Goal: Information Seeking & Learning: Check status

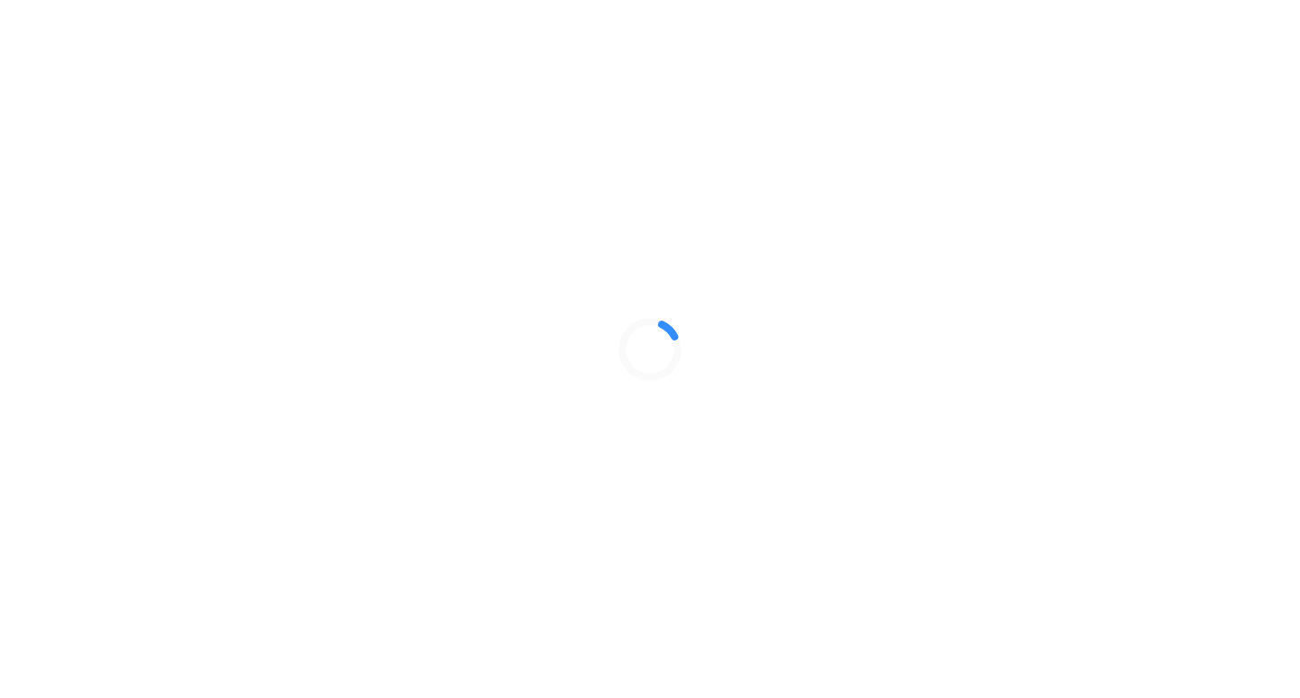
click at [110, 617] on div at bounding box center [650, 349] width 1300 height 698
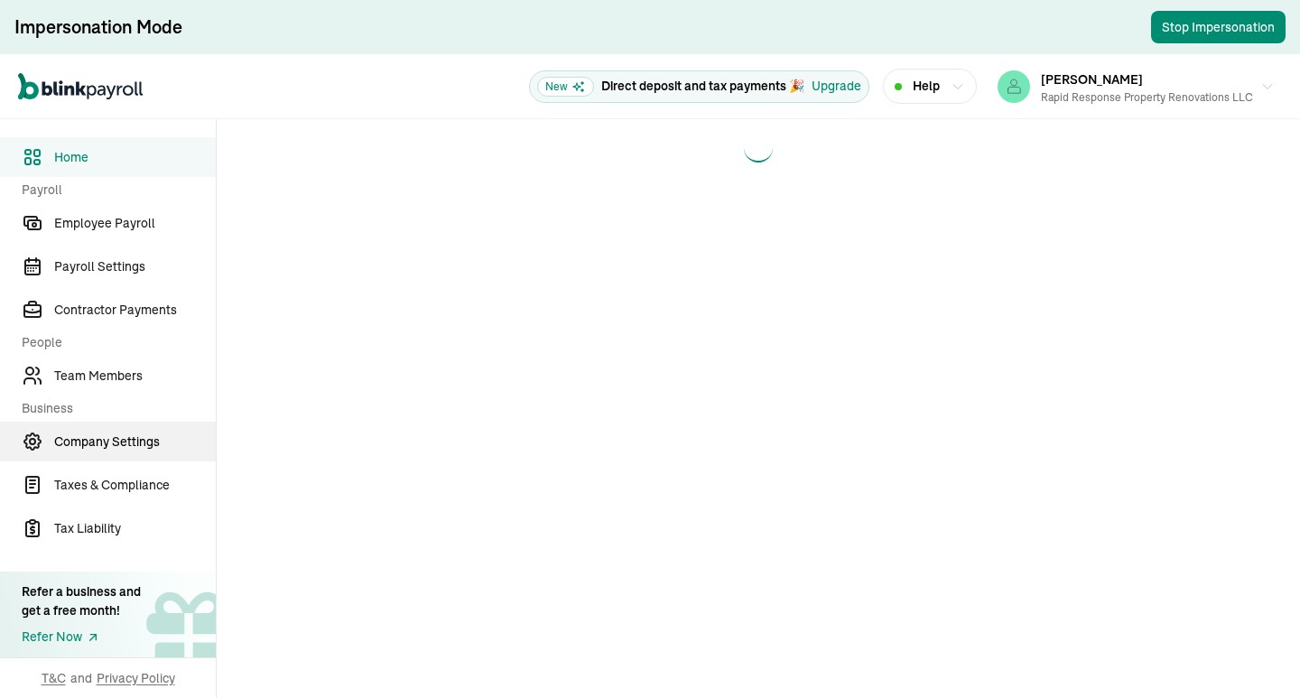
click at [93, 435] on span "Company Settings" at bounding box center [135, 441] width 162 height 19
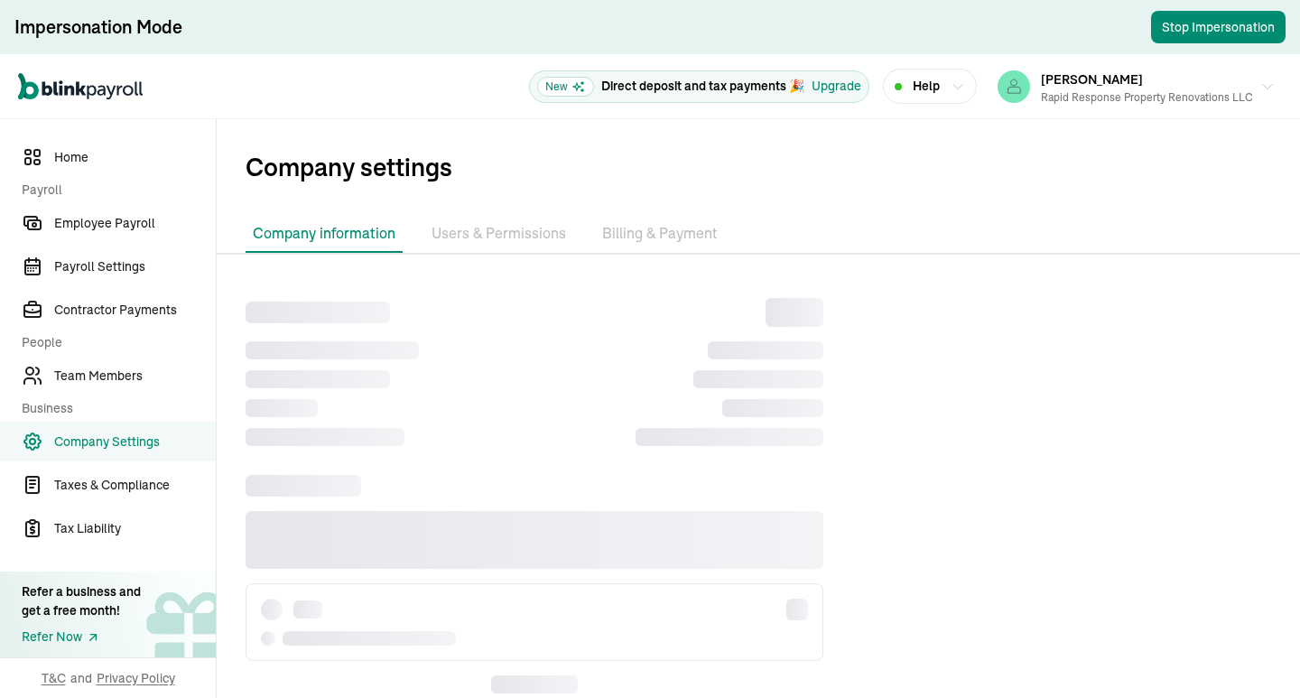
click at [637, 234] on li "Billing & Payment" at bounding box center [660, 234] width 130 height 38
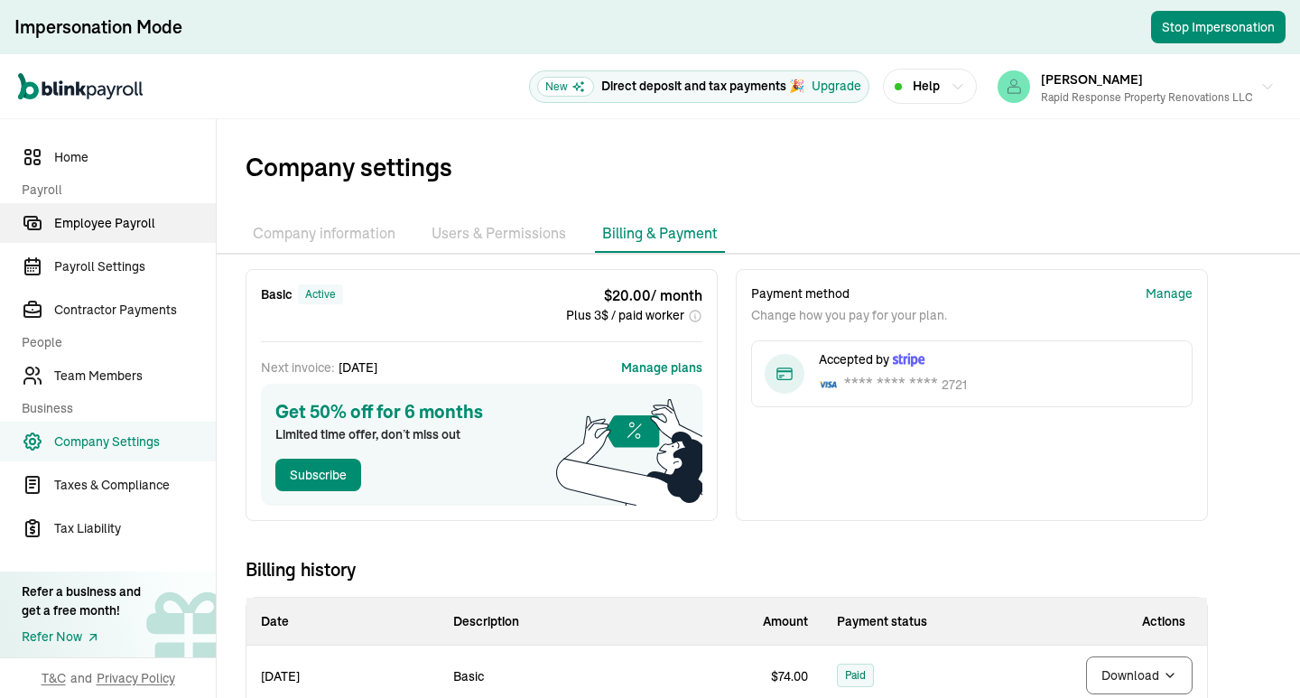
click at [143, 230] on span "Employee Payroll" at bounding box center [135, 223] width 162 height 19
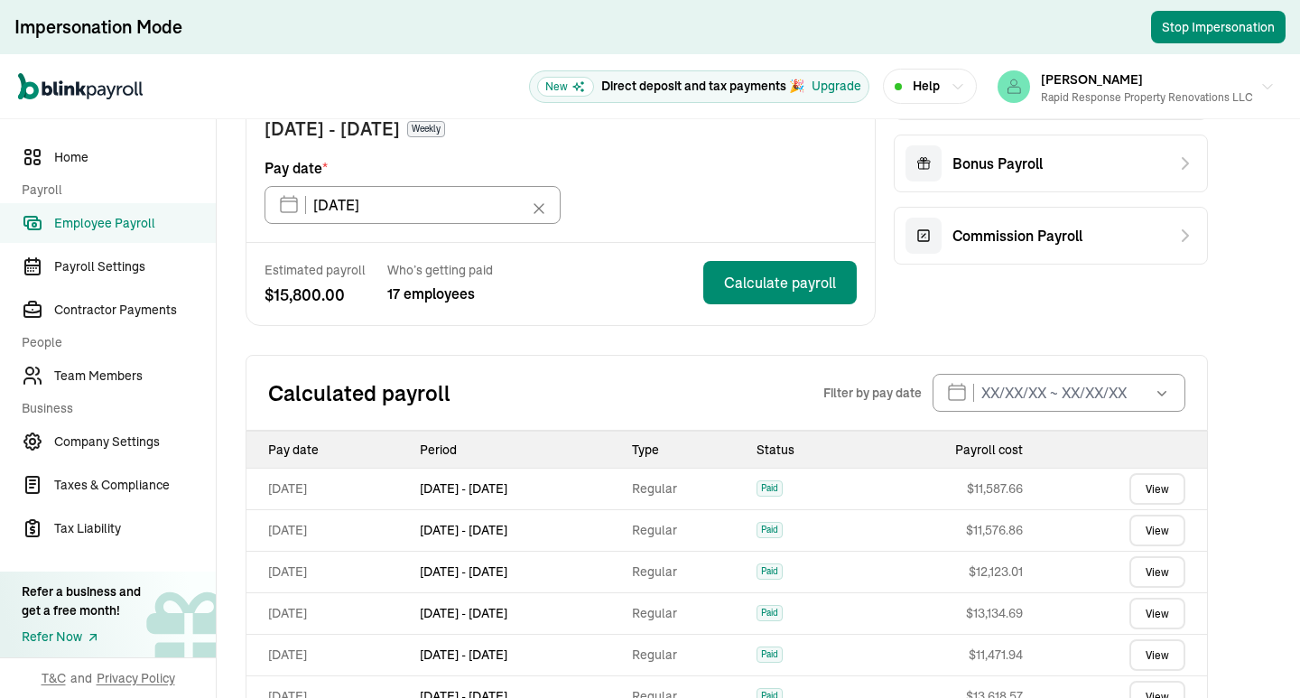
scroll to position [520, 0]
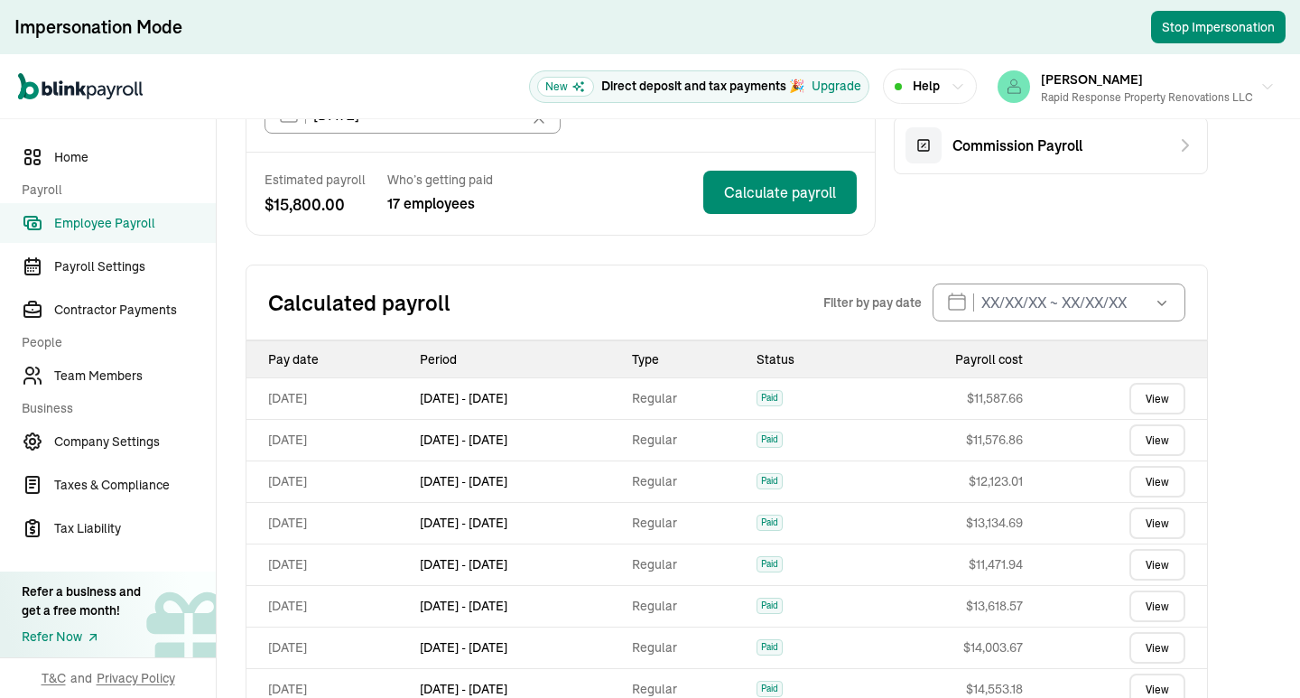
click at [582, 411] on td "[DATE] - [DATE]" at bounding box center [518, 398] width 213 height 42
click at [551, 322] on div "Calculated payroll Filter by pay date [DATE] Mon Tue Wed Thu Fri Sat Sun 25 26 …" at bounding box center [726, 302] width 962 height 76
drag, startPoint x: 587, startPoint y: 387, endPoint x: 245, endPoint y: 384, distance: 341.2
click at [245, 384] on div "Pay date Period Type Status Payroll cost [DATE] Sep 11 - [DATE] Regular Paid $ …" at bounding box center [726, 566] width 962 height 453
click at [316, 395] on td "[DATE]" at bounding box center [329, 398] width 166 height 42
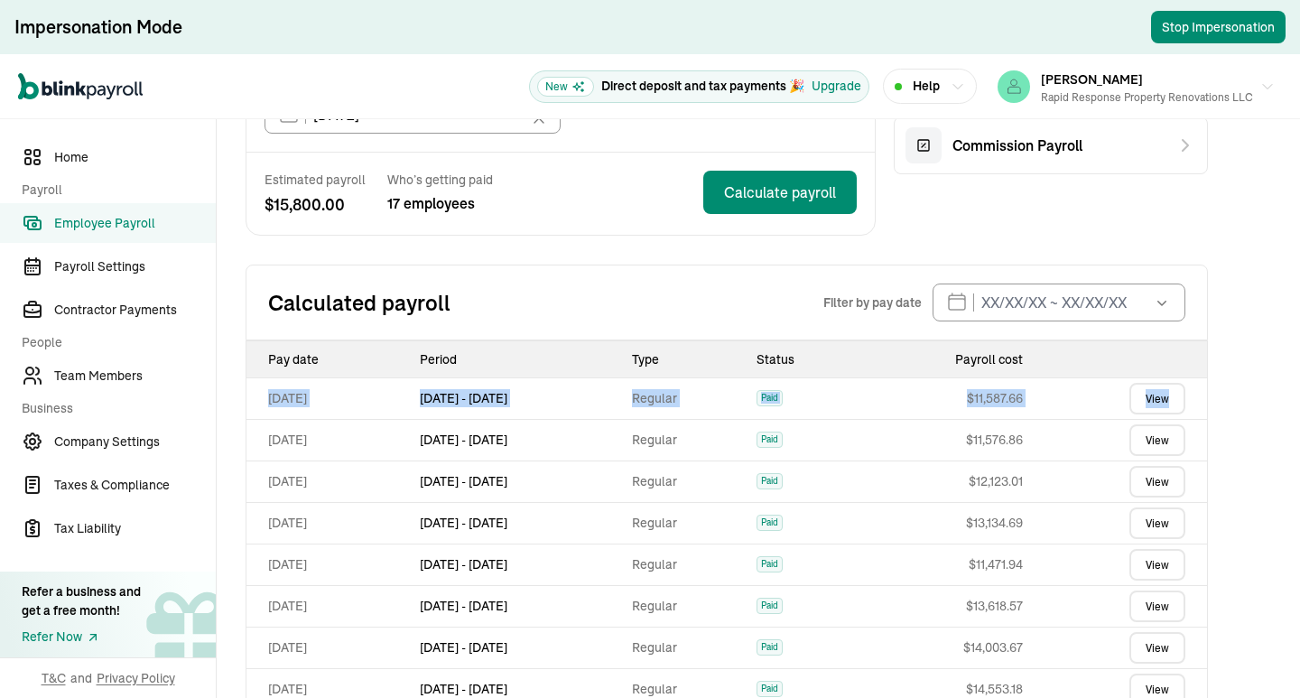
drag, startPoint x: 258, startPoint y: 395, endPoint x: 1198, endPoint y: 411, distance: 939.7
click at [1198, 411] on tr "[DATE] Sep 11 - [DATE] Regular Paid $ 11,587.66 View" at bounding box center [726, 398] width 960 height 42
click at [1004, 409] on td "$ 11,587.66" at bounding box center [943, 398] width 171 height 42
drag, startPoint x: 1193, startPoint y: 390, endPoint x: 260, endPoint y: 402, distance: 933.3
click at [260, 402] on tr "[DATE] Sep 11 - [DATE] Regular Paid $ 11,587.66 View" at bounding box center [726, 398] width 960 height 42
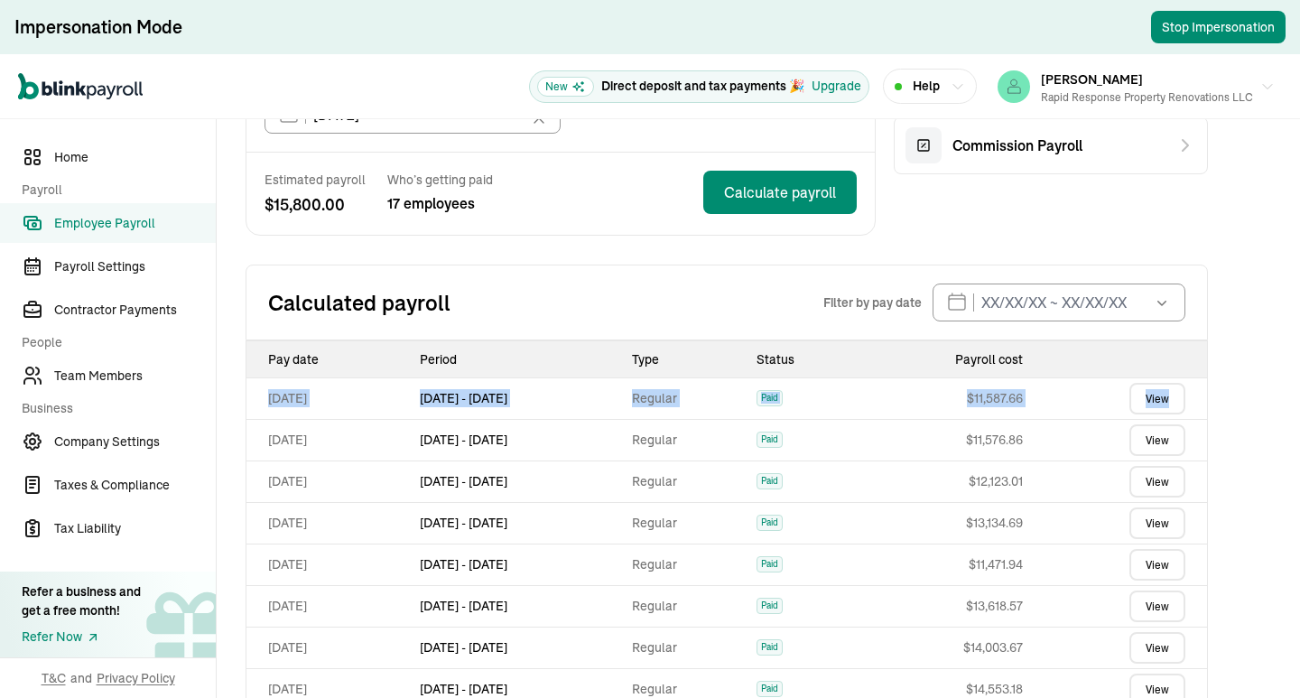
click at [265, 401] on td "[DATE]" at bounding box center [329, 398] width 166 height 42
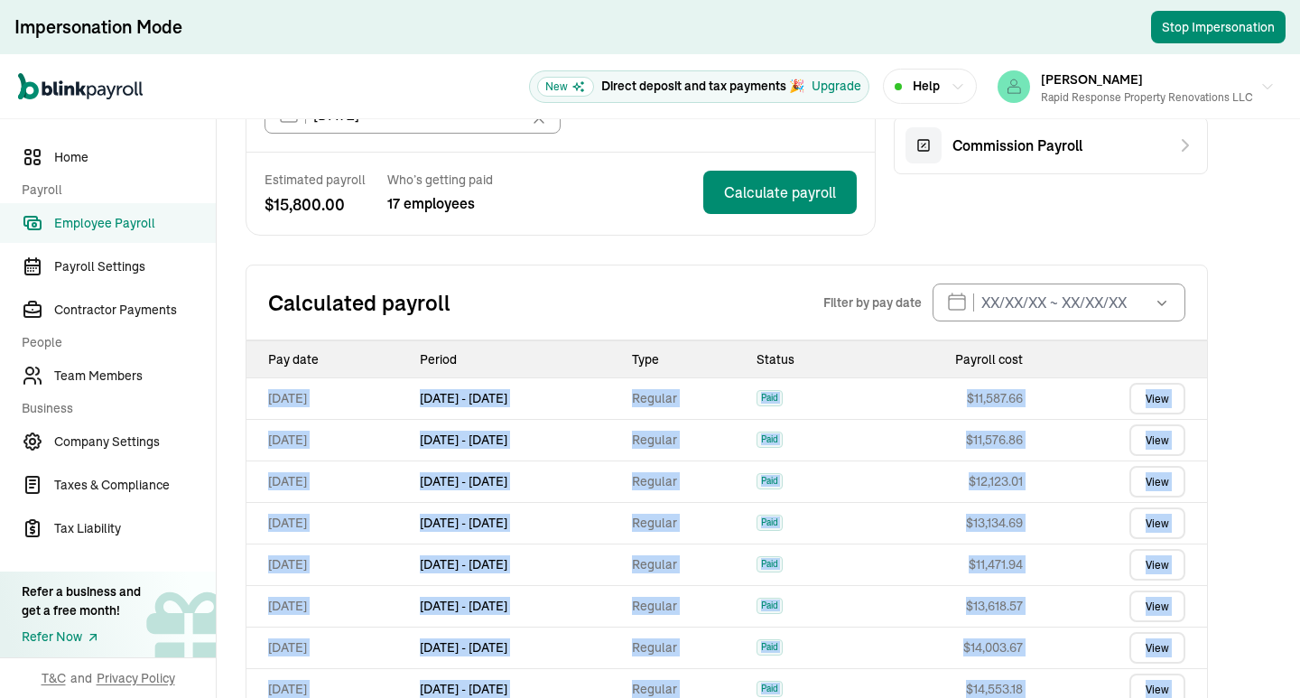
drag, startPoint x: 265, startPoint y: 401, endPoint x: 1214, endPoint y: 390, distance: 948.7
click at [1214, 390] on div "Employee Payroll Schedule Weekly New Track employee time-off Keep track of empl…" at bounding box center [727, 233] width 1020 height 1268
click at [1216, 392] on div "Employee Payroll Schedule Weekly New Track employee time-off Keep track of empl…" at bounding box center [727, 233] width 1020 height 1268
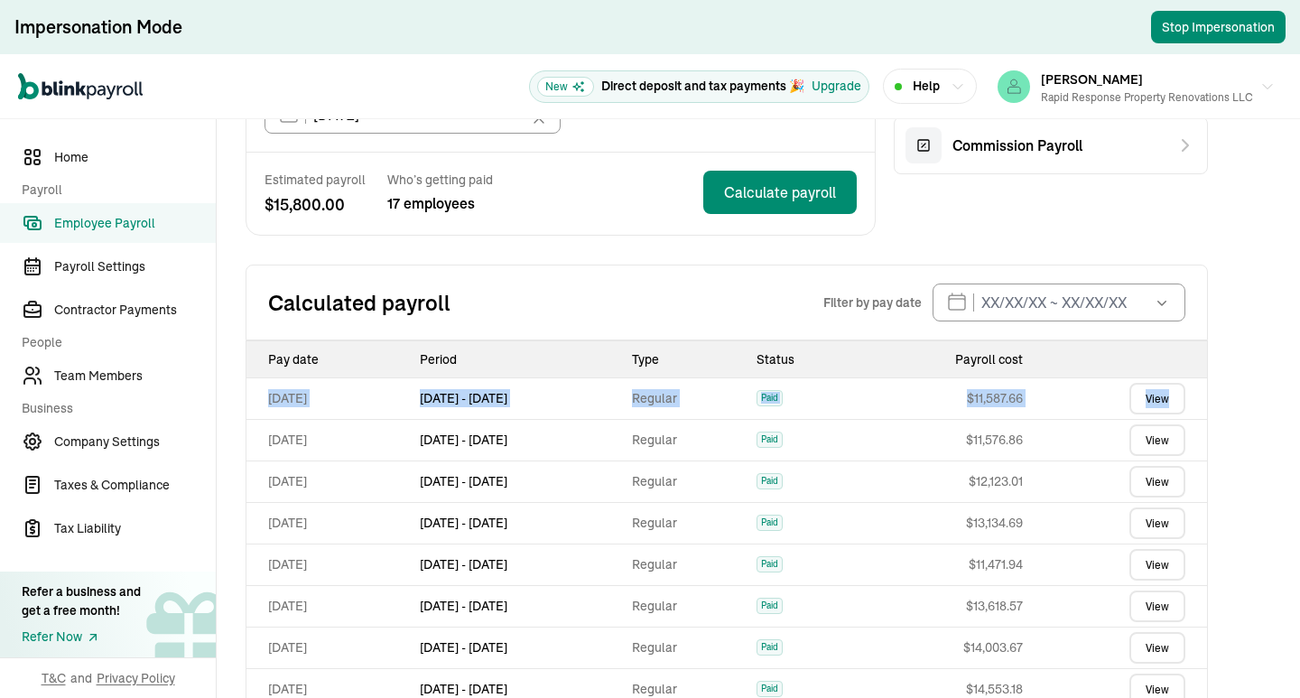
drag, startPoint x: 1190, startPoint y: 398, endPoint x: 262, endPoint y: 403, distance: 928.7
click at [262, 403] on tr "[DATE] Sep 11 - [DATE] Regular Paid $ 11,587.66 View" at bounding box center [726, 398] width 960 height 42
click at [262, 416] on td "[DATE]" at bounding box center [329, 398] width 166 height 42
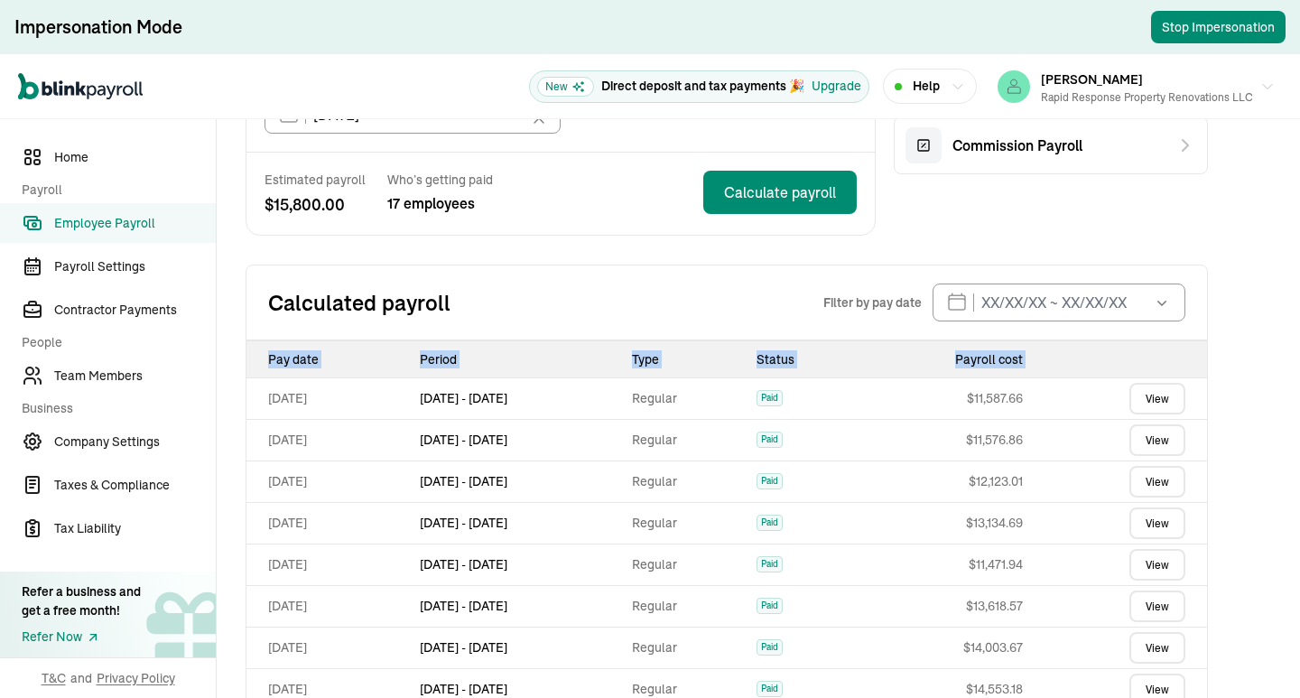
drag, startPoint x: 264, startPoint y: 396, endPoint x: 1216, endPoint y: 374, distance: 952.5
click at [1216, 374] on div "Employee Payroll Schedule Weekly New Track employee time-off Keep track of empl…" at bounding box center [727, 233] width 1020 height 1268
click at [1215, 410] on div "Employee Payroll Schedule Weekly New Track employee time-off Keep track of empl…" at bounding box center [727, 233] width 1020 height 1268
click at [106, 221] on span "Employee Payroll" at bounding box center [135, 223] width 162 height 19
click at [107, 392] on link "Team Members" at bounding box center [108, 376] width 216 height 40
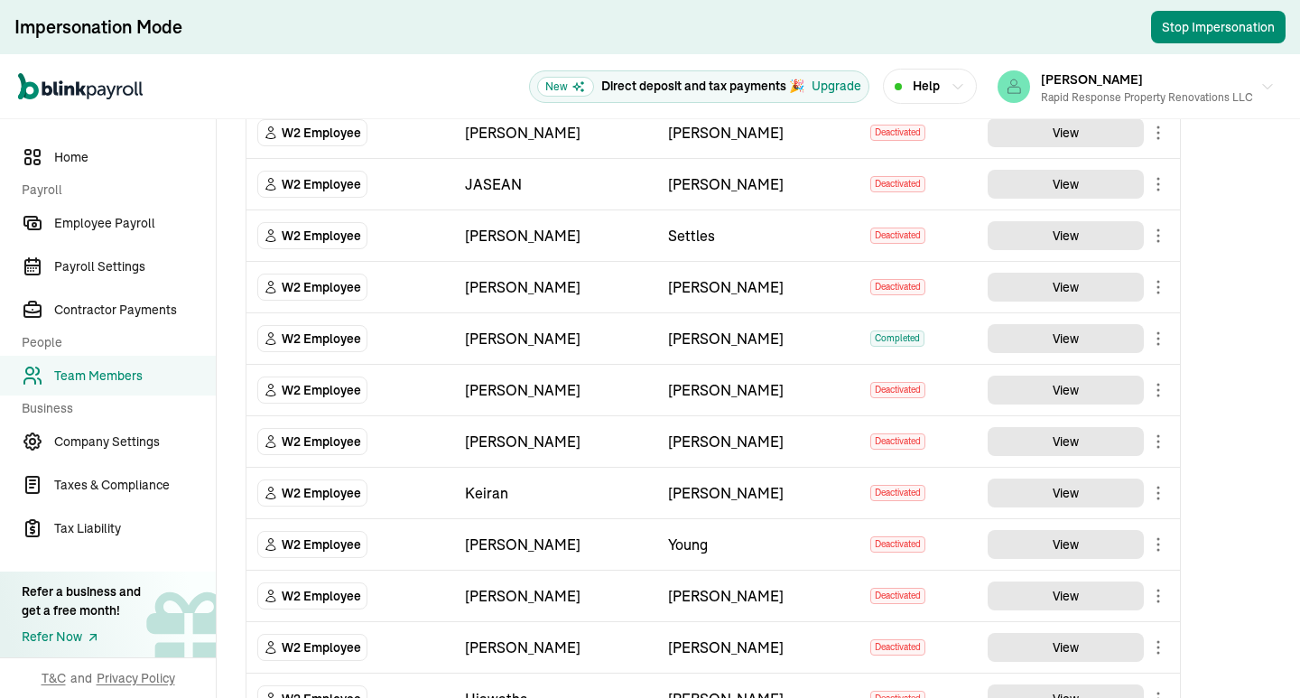
click at [618, 468] on td "Keiran" at bounding box center [555, 493] width 203 height 51
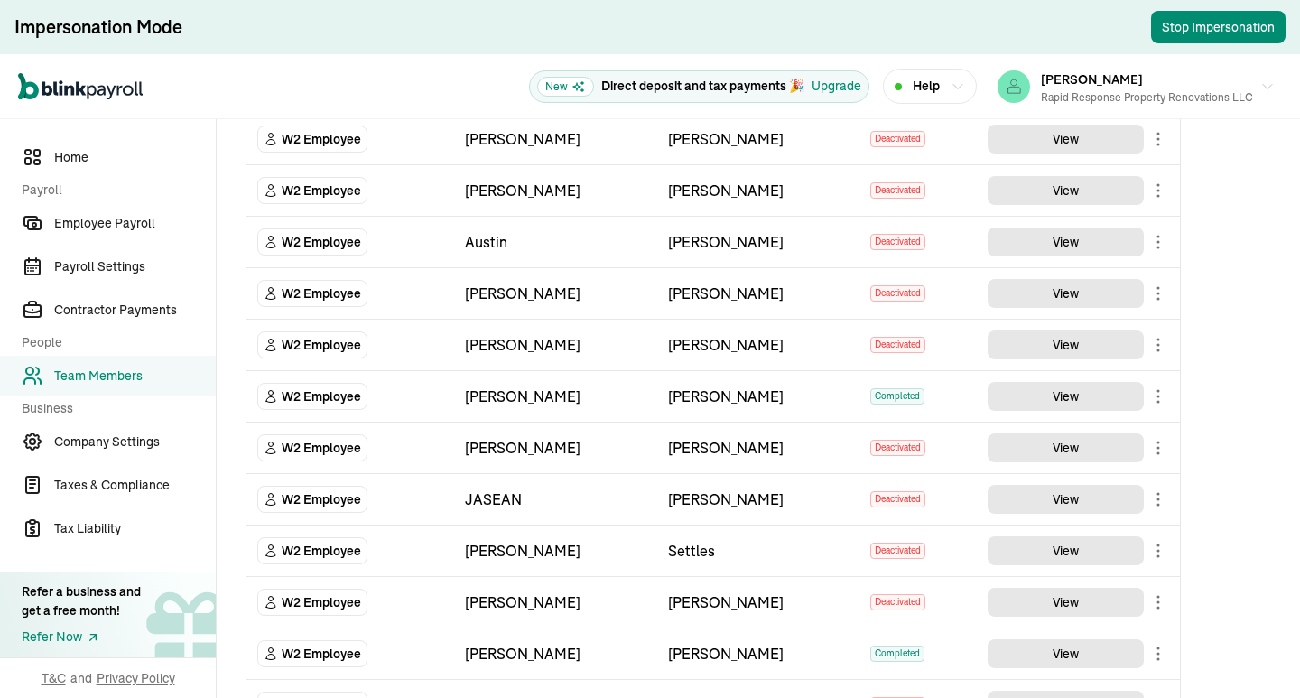
scroll to position [588, 0]
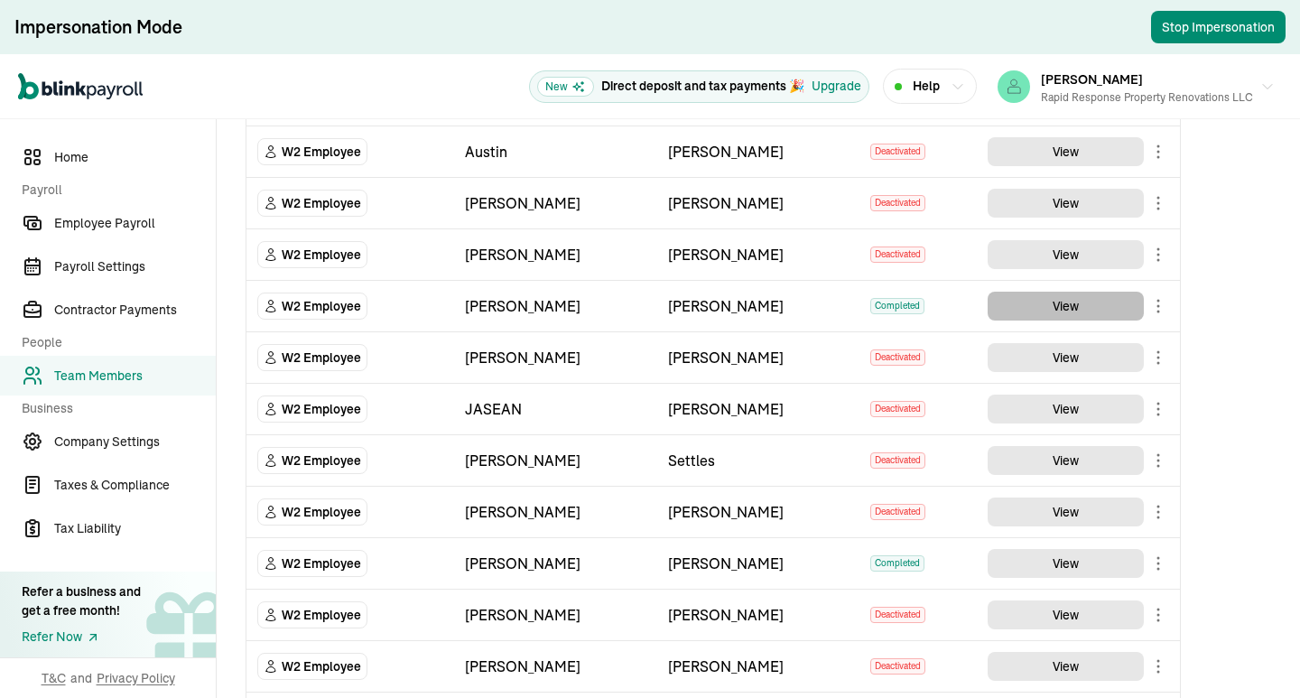
click at [1082, 307] on button "View" at bounding box center [1065, 306] width 156 height 29
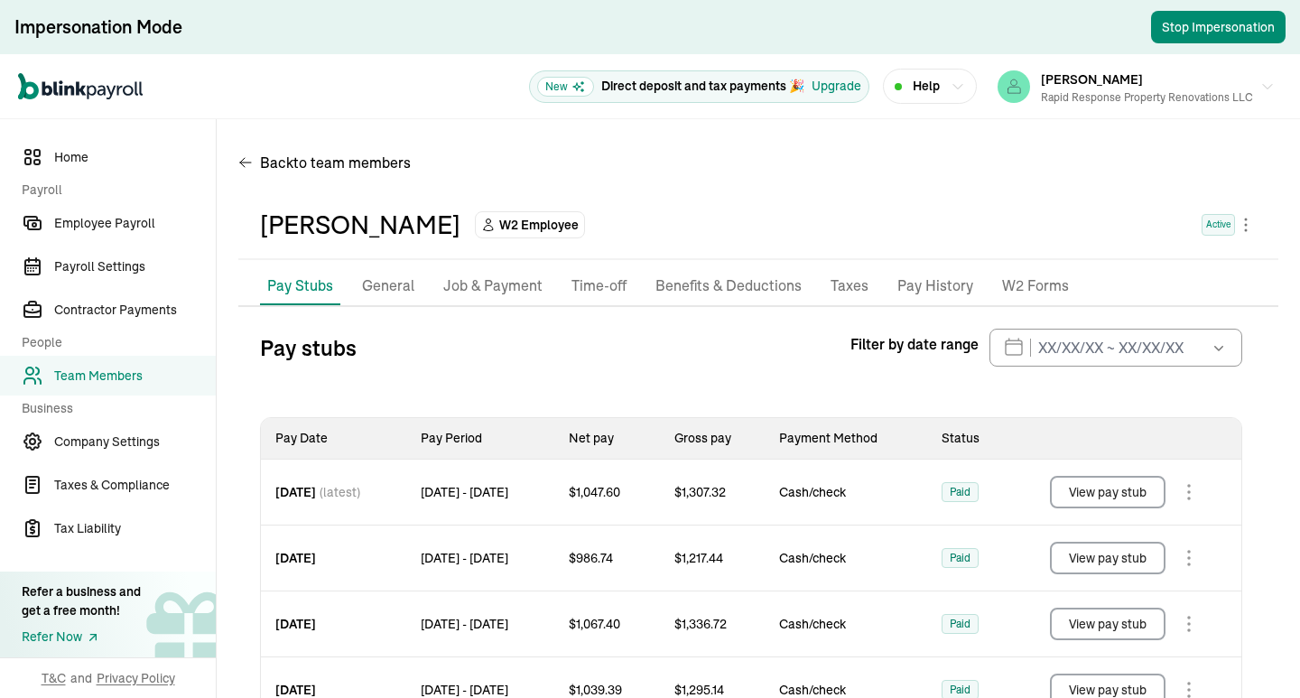
click at [918, 287] on p "Pay History" at bounding box center [935, 285] width 76 height 23
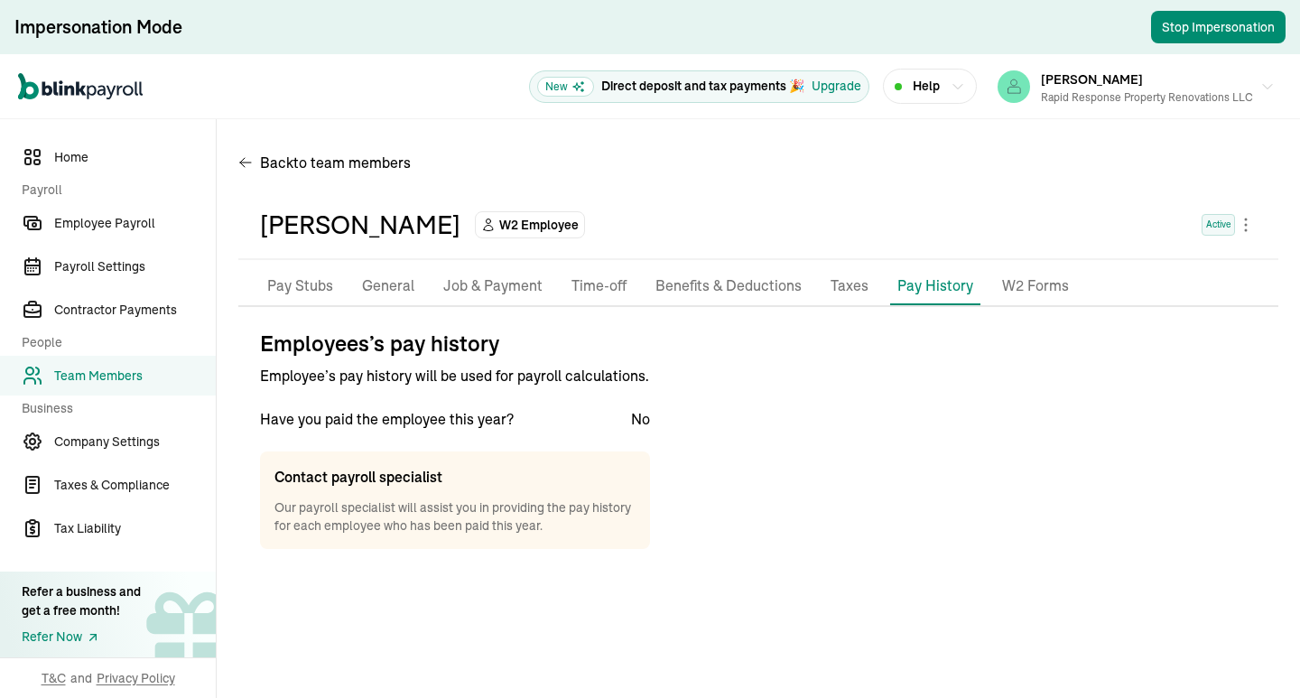
click at [355, 278] on li "General" at bounding box center [388, 286] width 67 height 38
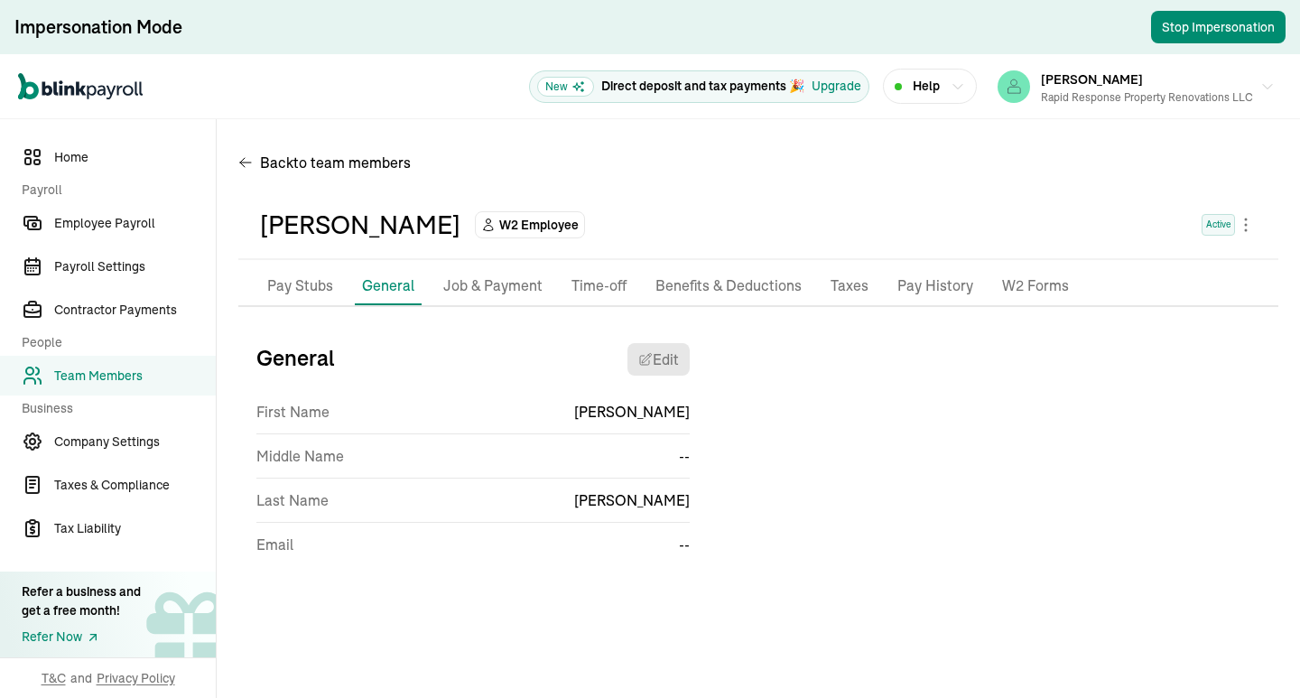
click at [310, 286] on p "Pay Stubs" at bounding box center [300, 285] width 66 height 23
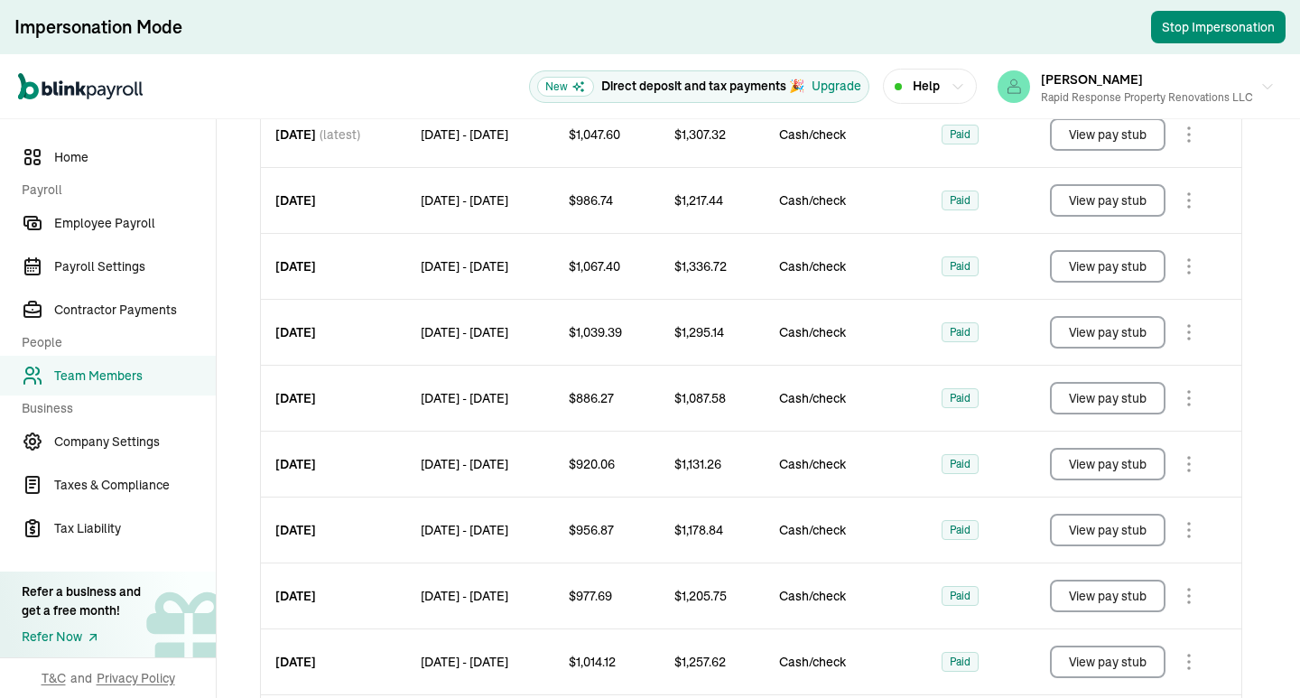
scroll to position [267, 0]
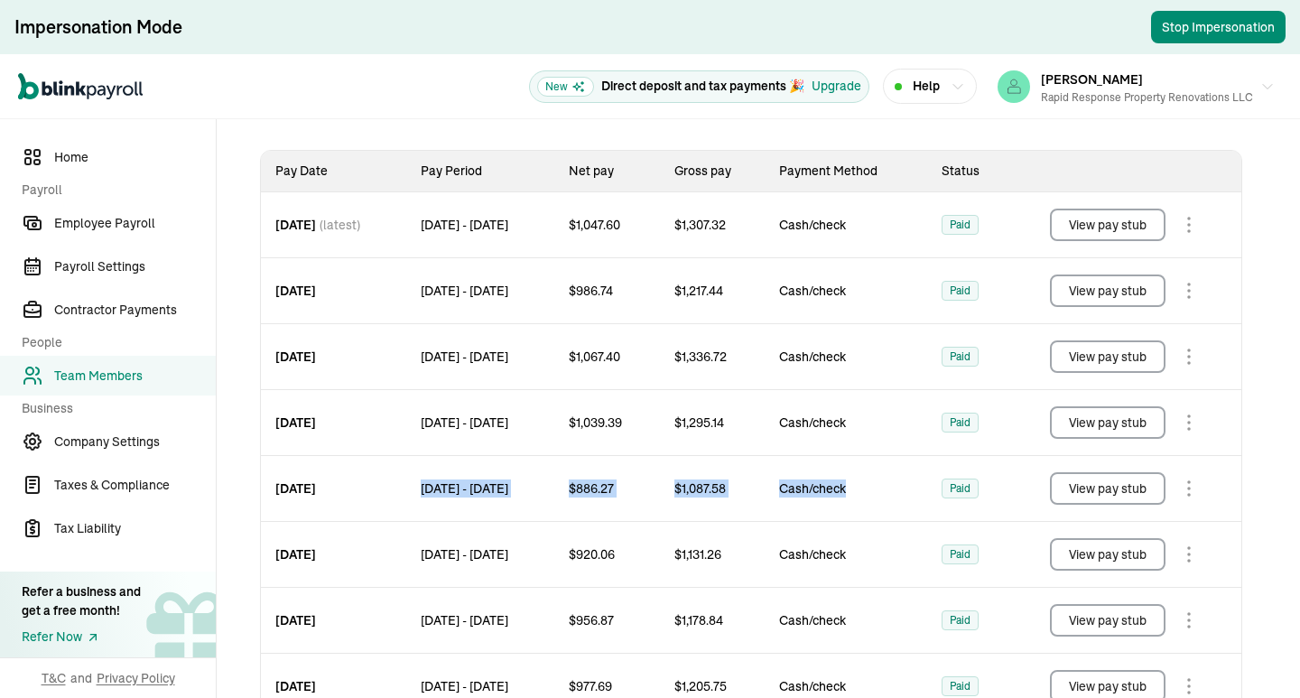
drag, startPoint x: 434, startPoint y: 497, endPoint x: 903, endPoint y: 512, distance: 468.7
click at [903, 512] on tr "[DATE] [DATE] - [DATE] $ 886.27 $ 1,087.58 Cash/check Paid View pay stub" at bounding box center [751, 489] width 980 height 66
click at [903, 512] on td "Cash/check" at bounding box center [845, 489] width 162 height 66
